Goal: Task Accomplishment & Management: Use online tool/utility

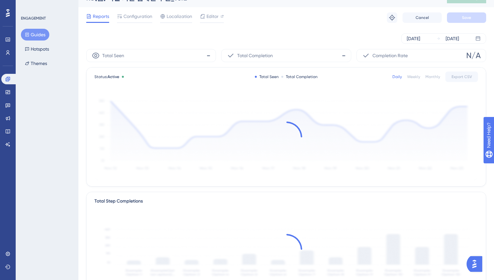
click at [212, 42] on div "Aug 18 2025 Aug 22 2025" at bounding box center [286, 38] width 400 height 10
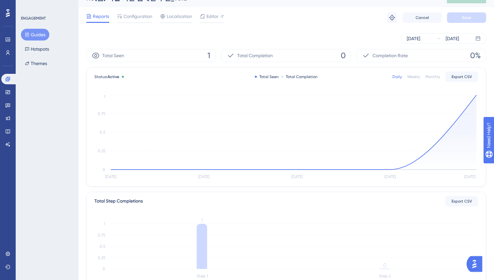
click at [220, 27] on div "Reports Configuration Localization Editor Troubleshoot Cancel Save" at bounding box center [286, 17] width 400 height 21
click at [220, 32] on div "Aug 18 2025 Aug 22 2025" at bounding box center [286, 38] width 400 height 21
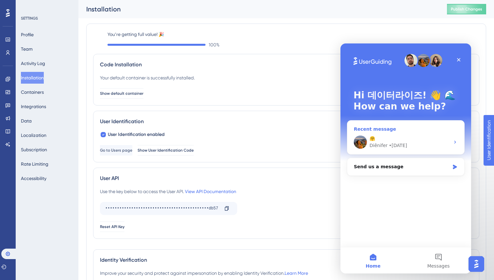
click at [398, 136] on div "🤗" at bounding box center [409, 138] width 80 height 7
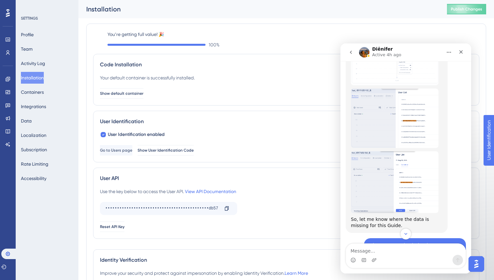
scroll to position [1529, 0]
